Goal: Information Seeking & Learning: Learn about a topic

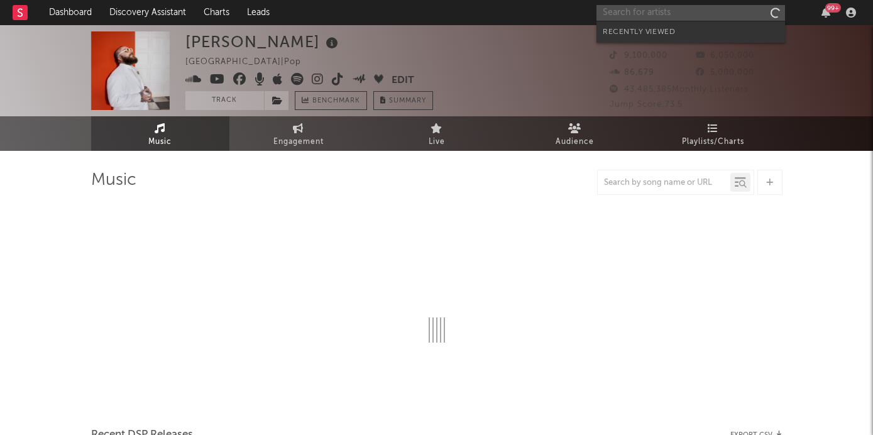
click at [657, 11] on input "text" at bounding box center [691, 13] width 189 height 16
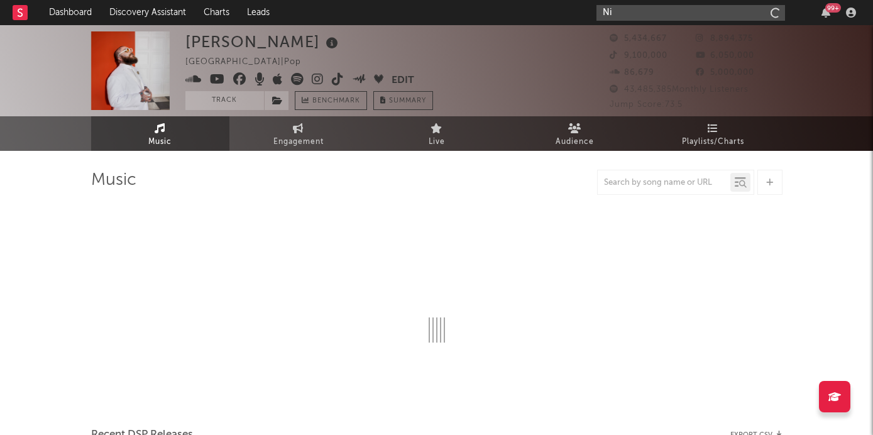
type input "Nip"
select select "6m"
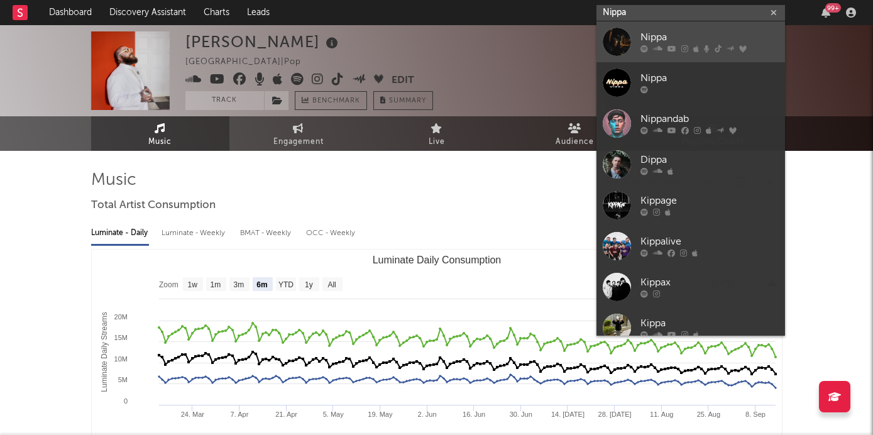
type input "Nippa"
click at [641, 35] on div "Nippa" at bounding box center [710, 37] width 138 height 15
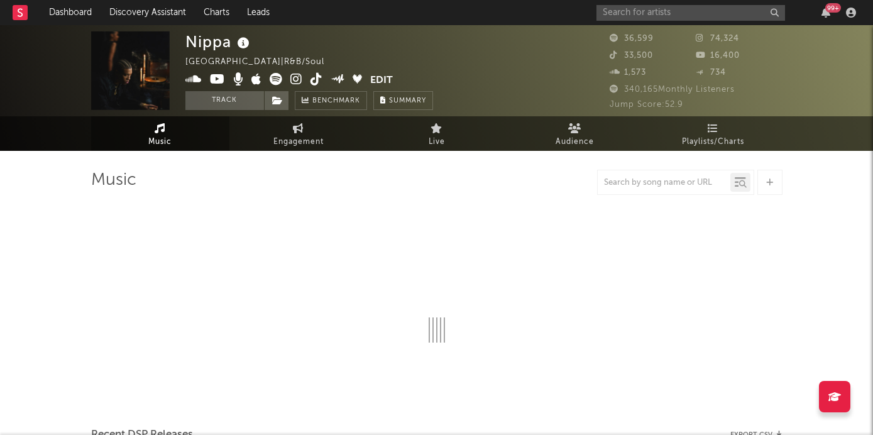
select select "6m"
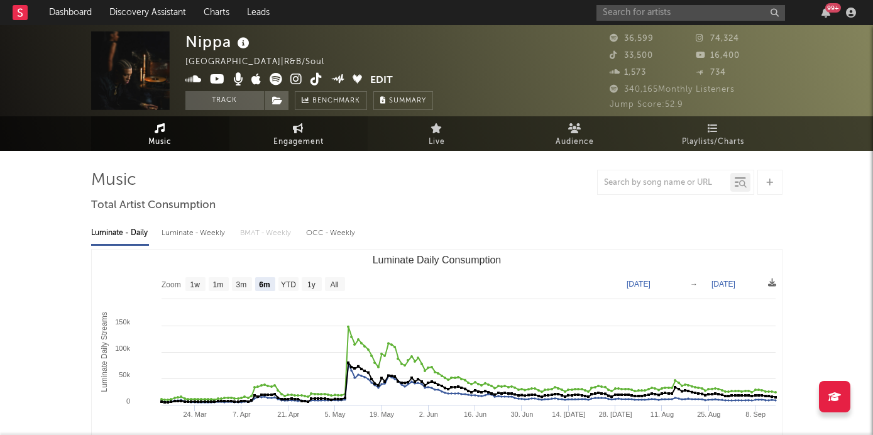
click at [326, 140] on link "Engagement" at bounding box center [298, 133] width 138 height 35
select select "1w"
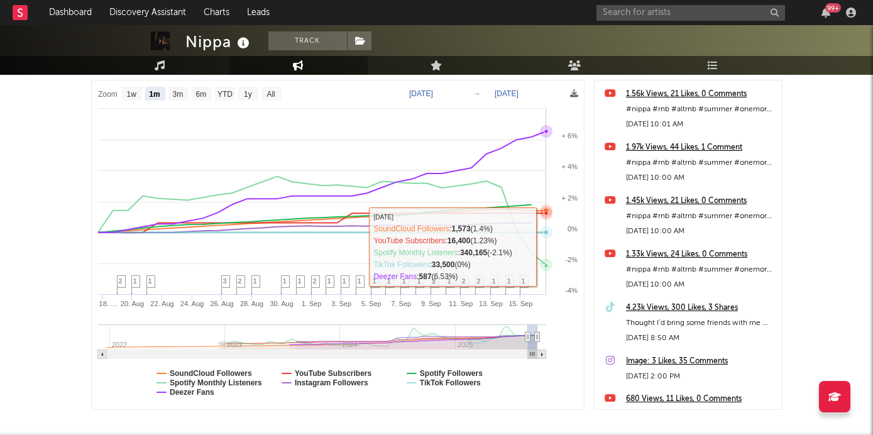
scroll to position [182, 0]
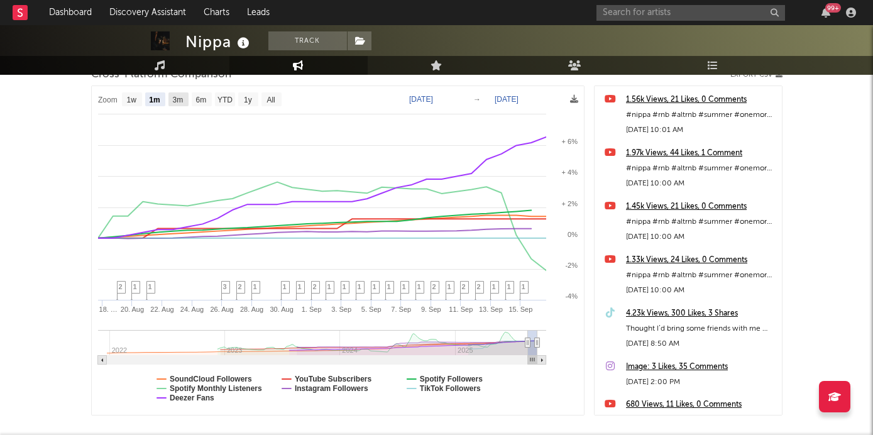
click at [175, 97] on text "3m" at bounding box center [177, 100] width 11 height 9
select select "3m"
type input "[DATE]"
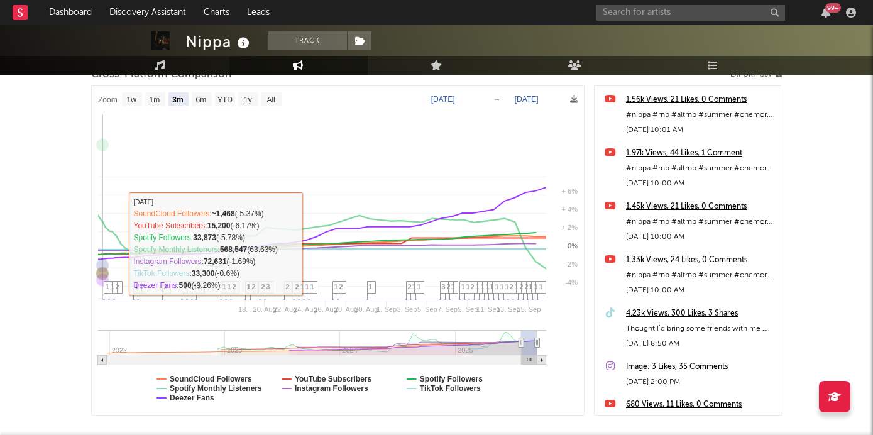
select select "3m"
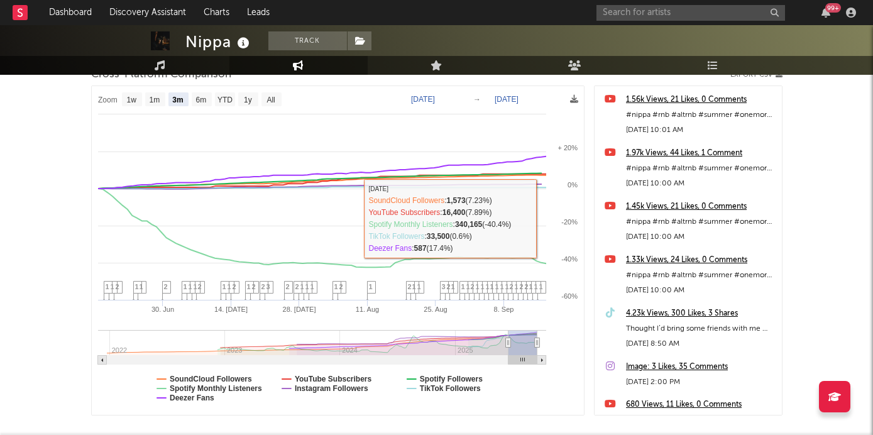
scroll to position [0, 0]
